Goal: Find specific page/section: Find specific page/section

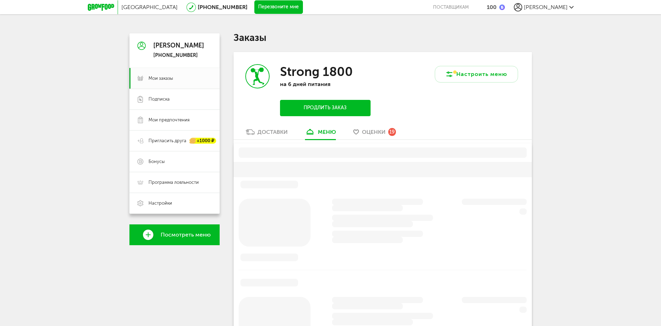
click at [266, 88] on icon at bounding box center [257, 76] width 23 height 23
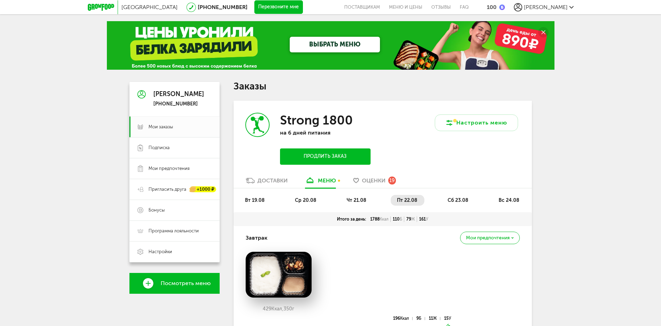
click at [267, 182] on div "Доставки" at bounding box center [272, 180] width 30 height 7
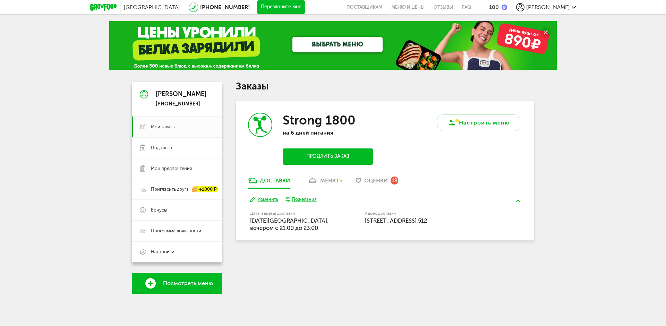
click at [330, 184] on div "меню" at bounding box center [329, 180] width 18 height 7
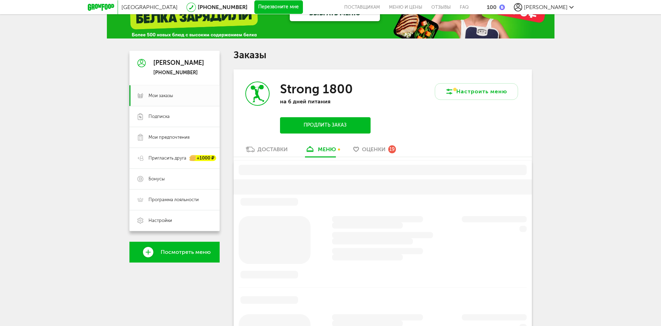
scroll to position [83, 0]
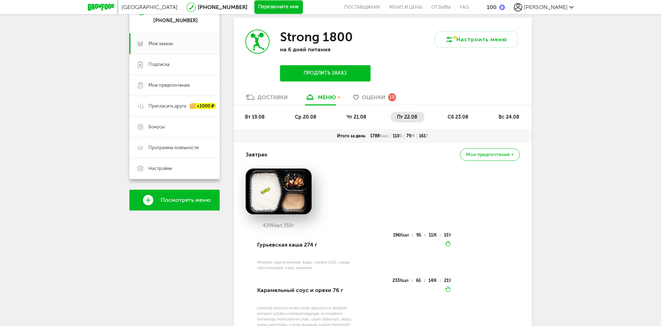
click at [267, 98] on div "Доставки" at bounding box center [272, 97] width 30 height 7
